Goal: Information Seeking & Learning: Check status

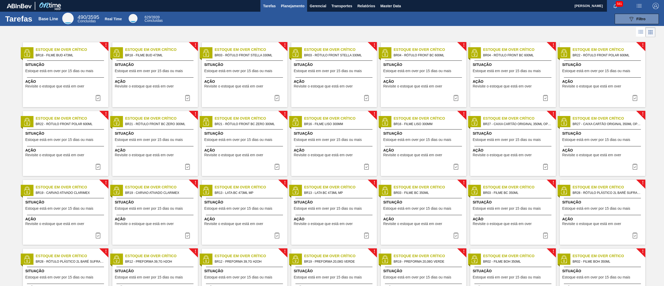
click at [290, 6] on span "Planejamento" at bounding box center [293, 6] width 24 height 6
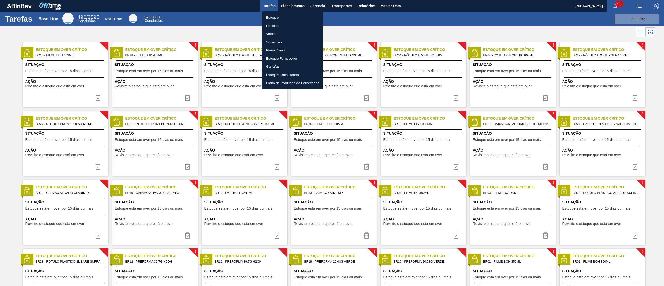
click at [283, 17] on li "Estoque" at bounding box center [292, 17] width 61 height 8
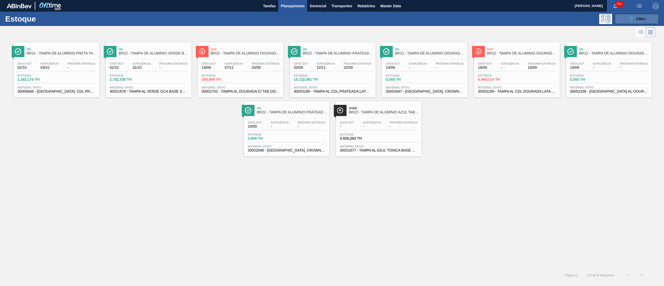
click at [636, 16] on div "089F7B8B-B2A5-4AFE-B5C0-19BA573D28AC Filtro" at bounding box center [637, 19] width 17 height 6
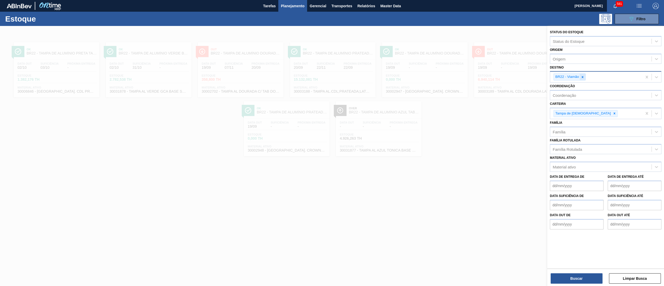
click at [583, 79] on div at bounding box center [583, 77] width 6 height 6
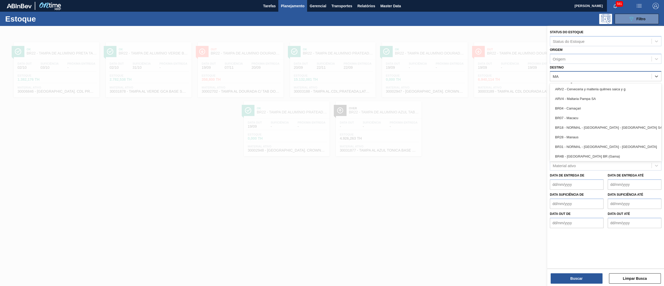
type input "MAN"
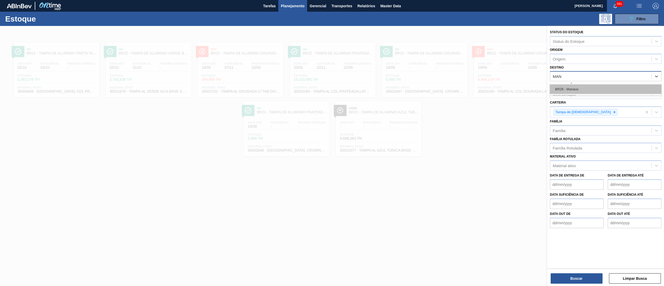
click at [570, 89] on div "BR28 - Manaus" at bounding box center [606, 89] width 112 height 10
click at [613, 113] on icon at bounding box center [615, 114] width 4 height 4
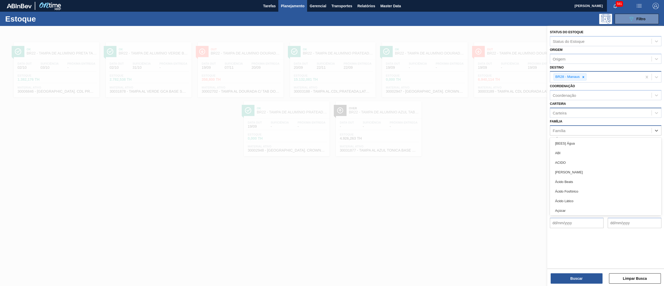
click at [568, 130] on div "Família" at bounding box center [600, 131] width 101 height 8
type input "PLÁST"
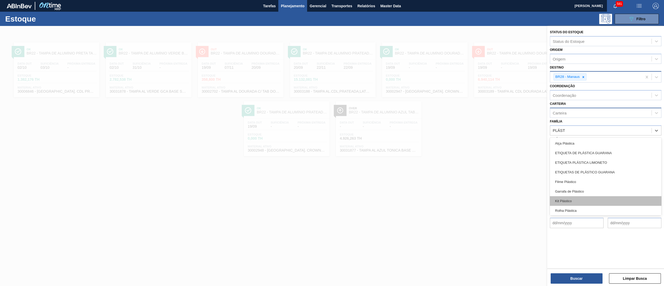
scroll to position [20, 0]
click at [588, 201] on div "Rótulo Plástico" at bounding box center [606, 200] width 112 height 10
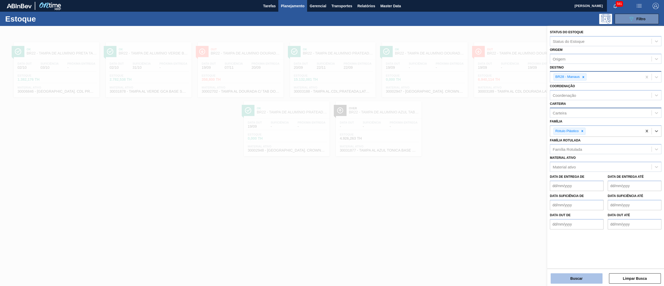
click at [571, 278] on button "Buscar" at bounding box center [577, 278] width 52 height 10
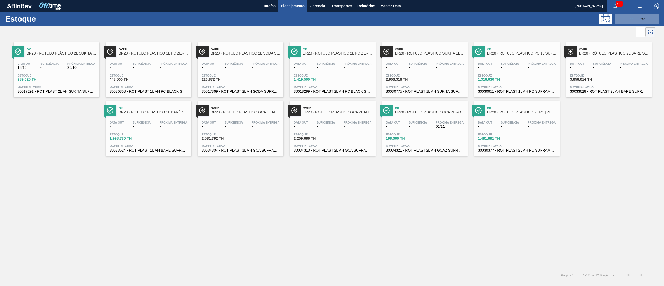
click at [59, 53] on span "BR28 - RÓTULO PLÁSTICO 2L SUKITA SUFRAMA AH" at bounding box center [62, 53] width 70 height 4
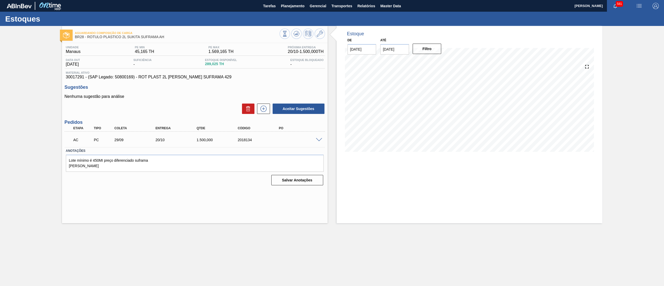
click at [317, 138] on span at bounding box center [319, 140] width 6 height 4
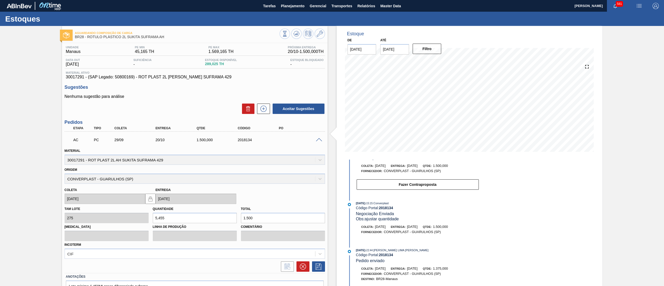
scroll to position [29, 0]
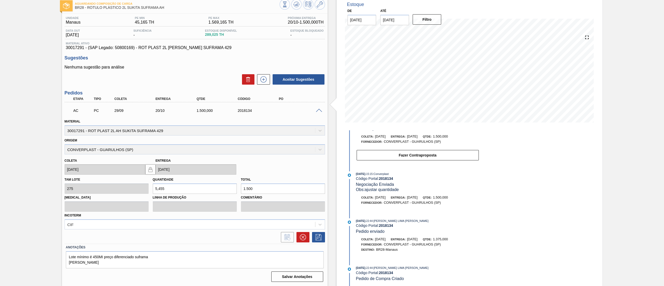
click at [319, 112] on span at bounding box center [319, 111] width 6 height 4
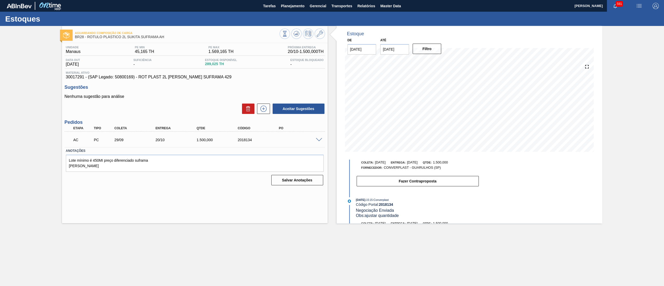
scroll to position [0, 0]
drag, startPoint x: 66, startPoint y: 79, endPoint x: 84, endPoint y: 76, distance: 18.1
click at [84, 76] on span "30017291 - (SAP Legado: 50800169) - ROT PLAST 2L [PERSON_NAME] SUFRAMA 429" at bounding box center [195, 77] width 258 height 5
copy span "30017291"
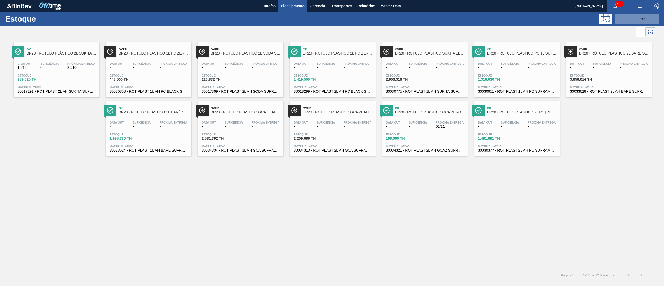
click at [433, 67] on div "Data out - Suficiência - Próxima Entrega -" at bounding box center [425, 66] width 80 height 9
click at [624, 16] on button "089F7B8B-B2A5-4AFE-B5C0-19BA573D28AC Filtro" at bounding box center [637, 19] width 44 height 10
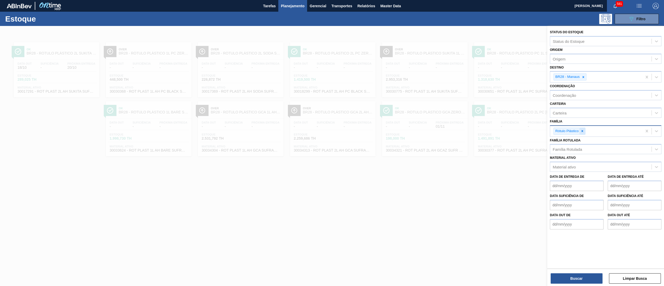
click at [583, 132] on icon at bounding box center [583, 131] width 4 height 4
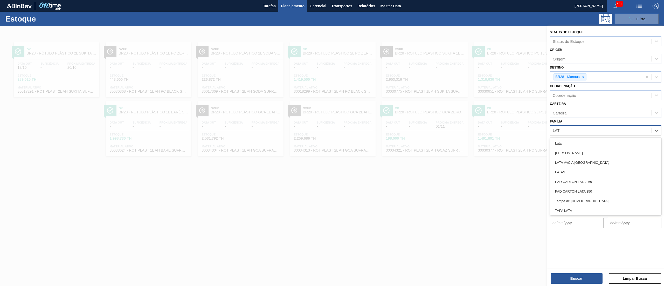
type input "LATA"
click at [587, 147] on div "Lata" at bounding box center [606, 144] width 112 height 10
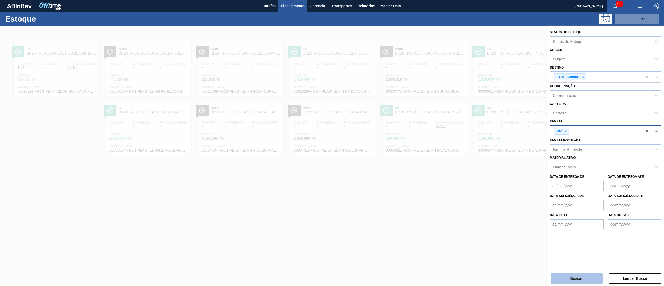
click at [573, 279] on button "Buscar" at bounding box center [577, 278] width 52 height 10
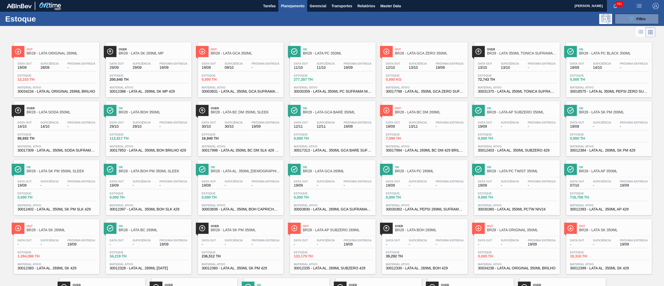
scroll to position [61, 0]
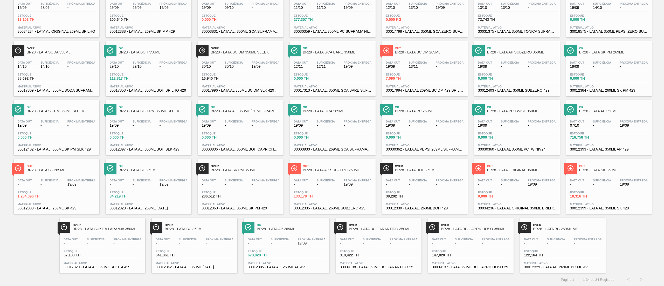
click at [108, 234] on div "Over BR28 - LATA SUKITA LARANJA 350ML Data out - Suficiência - Próxima Entrega …" at bounding box center [103, 245] width 86 height 55
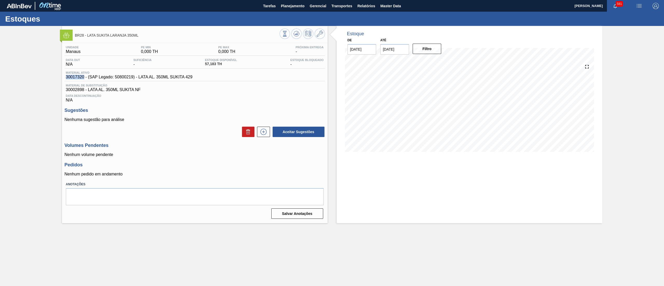
drag, startPoint x: 63, startPoint y: 79, endPoint x: 84, endPoint y: 79, distance: 21.5
click at [84, 79] on div "Unidade Manaus PE MIN 0,000 TH PE MAX 0,000 TH Próxima Entrega - Data out N/A S…" at bounding box center [195, 132] width 266 height 178
copy span "30017320"
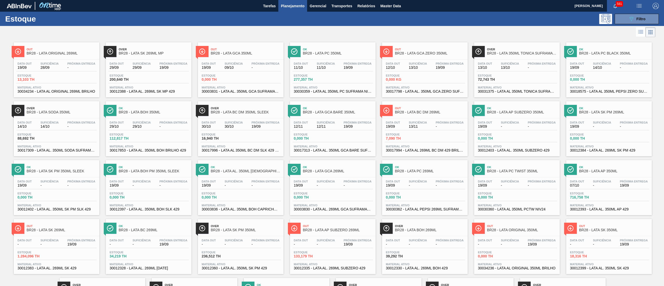
scroll to position [61, 0]
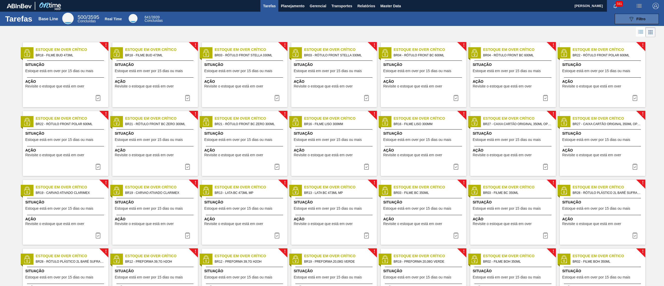
click at [633, 18] on icon "089F7B8B-B2A5-4AFE-B5C0-19BA573D28AC" at bounding box center [632, 19] width 6 height 6
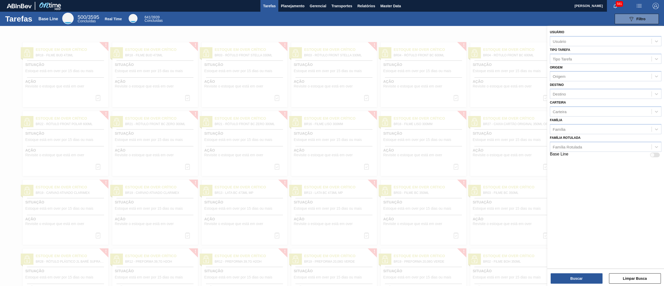
click at [424, 17] on div "089F7B8B-B2A5-4AFE-B5C0-19BA573D28AC Filtro" at bounding box center [413, 19] width 495 height 10
click at [297, 6] on span "Planejamento" at bounding box center [293, 6] width 24 height 6
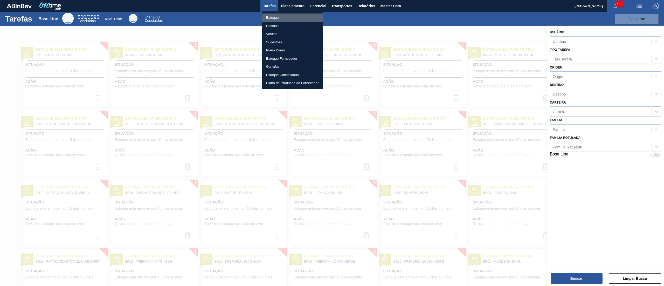
click at [295, 16] on li "Estoque" at bounding box center [292, 17] width 61 height 8
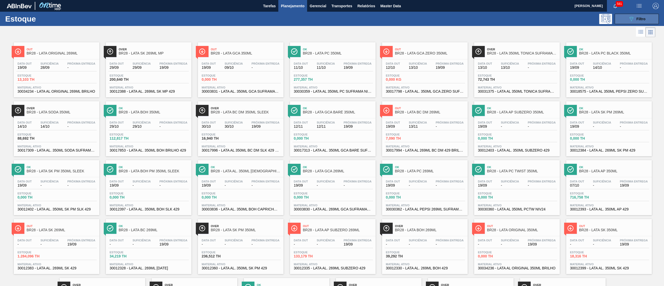
click at [638, 15] on button "089F7B8B-B2A5-4AFE-B5C0-19BA573D28AC Filtro" at bounding box center [637, 19] width 44 height 10
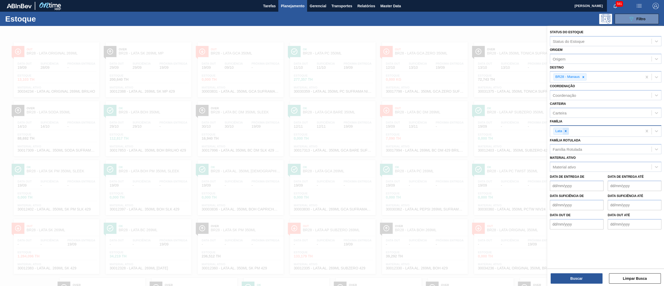
click at [567, 130] on icon at bounding box center [566, 131] width 4 height 4
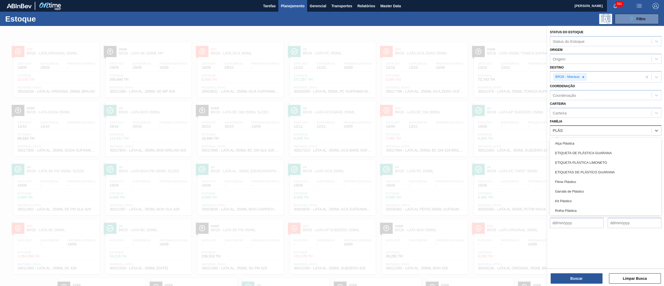
type input "PLÁSTI"
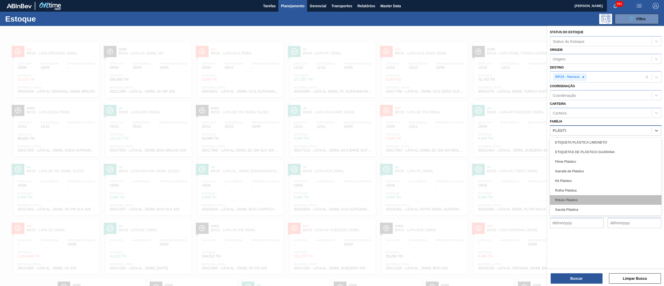
click at [589, 201] on div "Rótulo Plástico" at bounding box center [606, 200] width 112 height 10
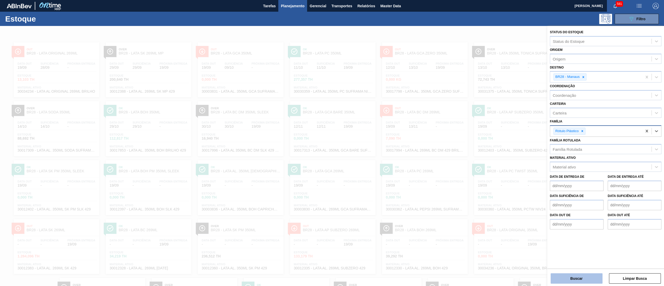
click at [570, 283] on button "Buscar" at bounding box center [577, 278] width 52 height 10
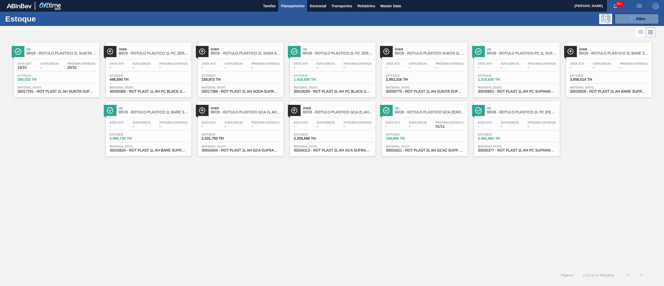
click at [82, 89] on span "Material ativo" at bounding box center [57, 87] width 78 height 3
click at [432, 87] on span "Material ativo" at bounding box center [425, 87] width 78 height 3
click at [646, 20] on span "Filtro" at bounding box center [641, 19] width 9 height 4
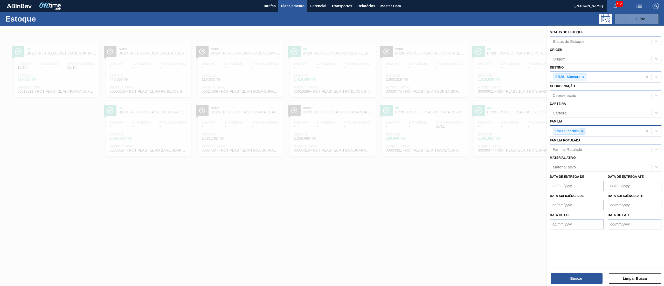
click at [582, 131] on icon at bounding box center [583, 131] width 4 height 4
type input "SUCO"
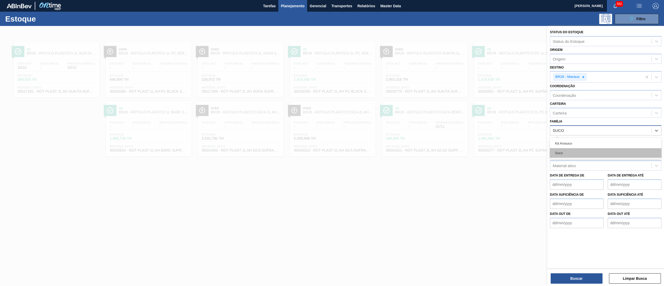
click at [582, 149] on div "Suco" at bounding box center [606, 153] width 112 height 10
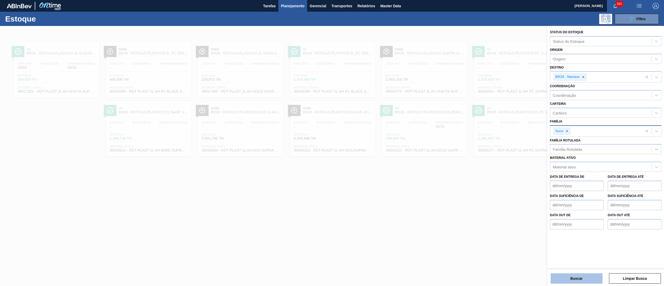
click at [570, 279] on button "Buscar" at bounding box center [577, 278] width 52 height 10
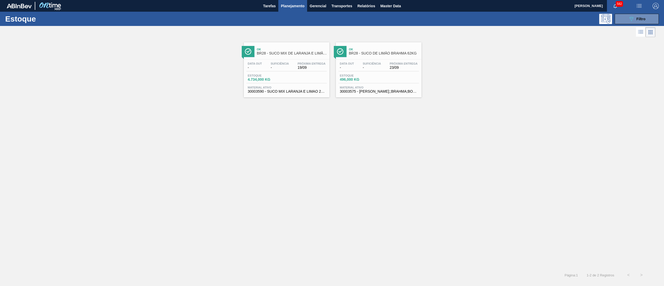
click at [293, 92] on span "30003590 - SUCO MIX LARANJA E LIMAO 262Kg" at bounding box center [287, 92] width 78 height 4
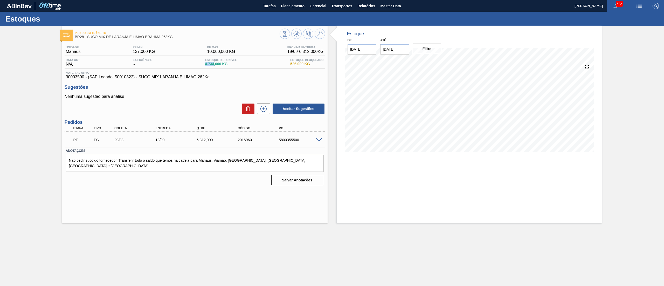
drag, startPoint x: 203, startPoint y: 64, endPoint x: 214, endPoint y: 64, distance: 11.4
click at [214, 64] on div "Data out N/A Suficiência - Estoque Disponível 4.734,000 KG Estoque Bloqueado 52…" at bounding box center [195, 63] width 261 height 10
copy span "4.734"
